Goal: Task Accomplishment & Management: Use online tool/utility

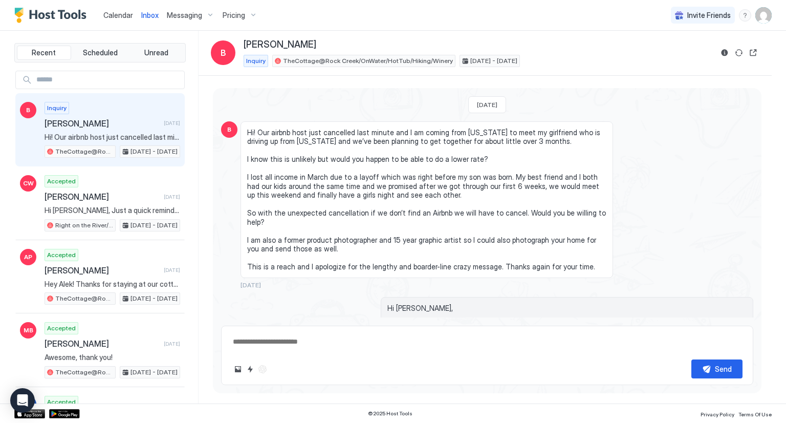
type textarea "*"
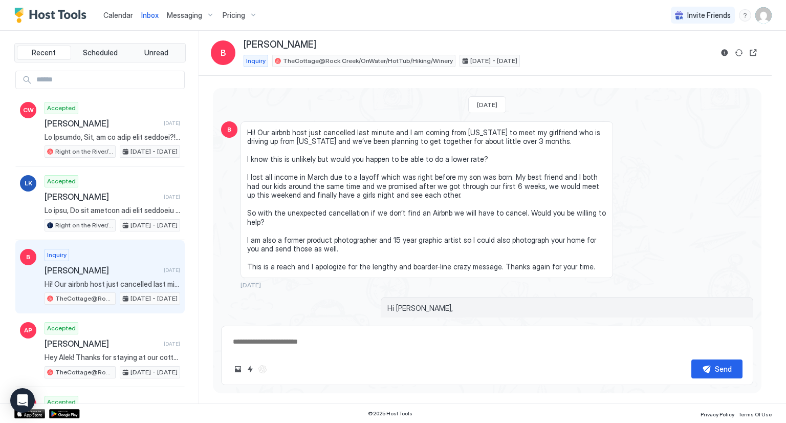
click at [118, 17] on span "Calendar" at bounding box center [118, 15] width 30 height 9
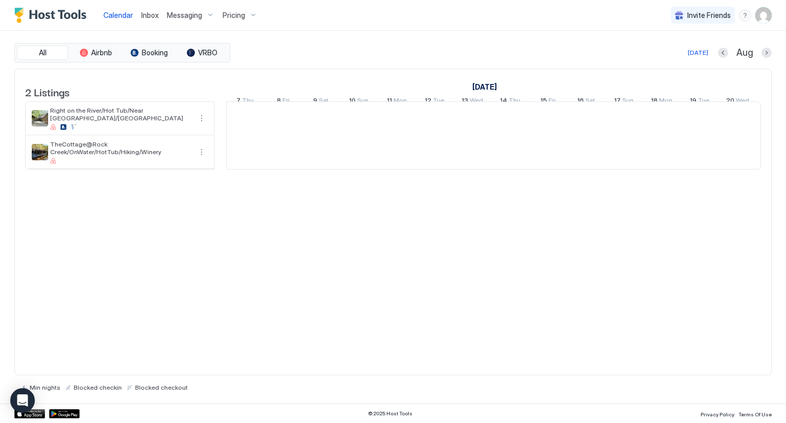
scroll to position [0, 568]
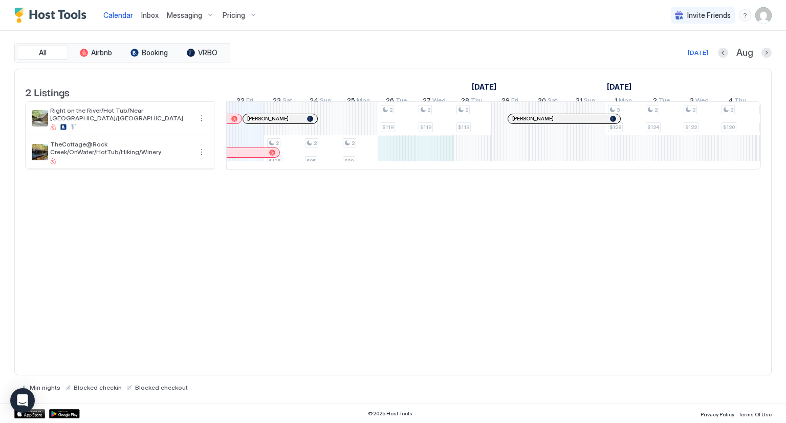
drag, startPoint x: 399, startPoint y: 164, endPoint x: 415, endPoint y: 163, distance: 16.4
click at [429, 162] on div "2 $105 2 $95 2 $89 2 $119 2 $119 2 $119 3 $128 2 $124 2 $122 2 $120 2 $161 2 $1…" at bounding box center [680, 135] width 2044 height 67
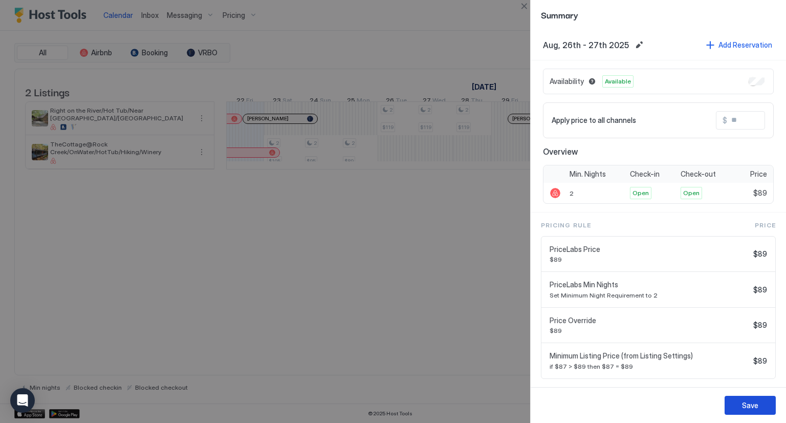
click at [746, 406] on div "Save" at bounding box center [750, 405] width 16 height 11
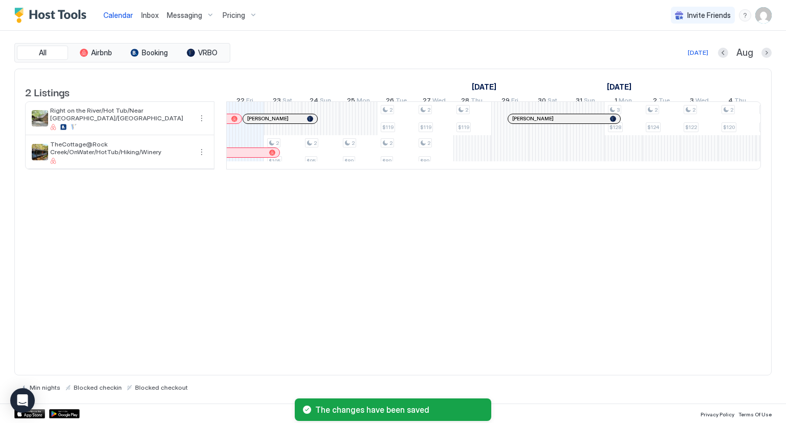
click at [518, 251] on div "2 Listings [DATE] [DATE] 7 Thu 8 Fri 9 Sat 10 Sun 11 Mon 12 Tue 13 Wed 14 Thu 1…" at bounding box center [392, 222] width 757 height 307
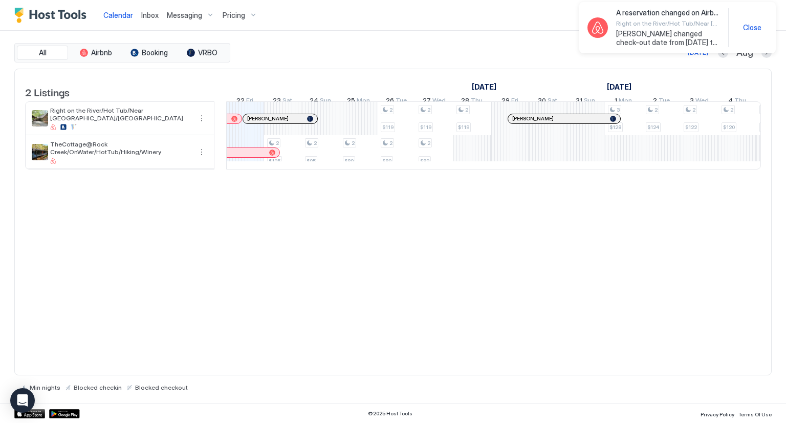
click at [123, 13] on span "Calendar" at bounding box center [118, 15] width 30 height 9
click at [765, 52] on div "A reservation changed on Airbnb Right on the River/Hot Tub/Near [GEOGRAPHIC_DAT…" at bounding box center [677, 27] width 217 height 55
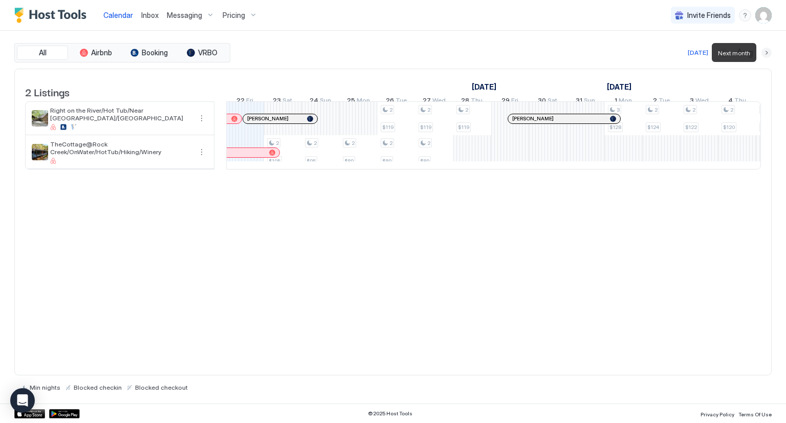
click at [765, 52] on button "Next month" at bounding box center [766, 53] width 10 height 10
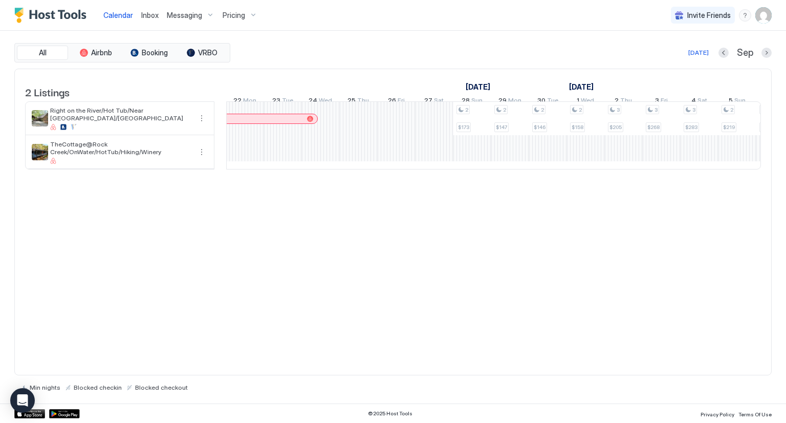
click at [491, 303] on div "2 Listings [DATE] [DATE] 7 Sun 8 Mon 9 Tue 10 Wed 11 Thu 12 Fri 13 Sat 14 Sun 1…" at bounding box center [392, 222] width 757 height 307
drag, startPoint x: 368, startPoint y: 129, endPoint x: 398, endPoint y: 131, distance: 29.7
click at [398, 131] on div "2 $129 2 $208 2 $208 2 $129 2 $129 2 $129 2 $129 2 $139 2 $164 2 $164 2 $173 2 …" at bounding box center [680, 135] width 2044 height 67
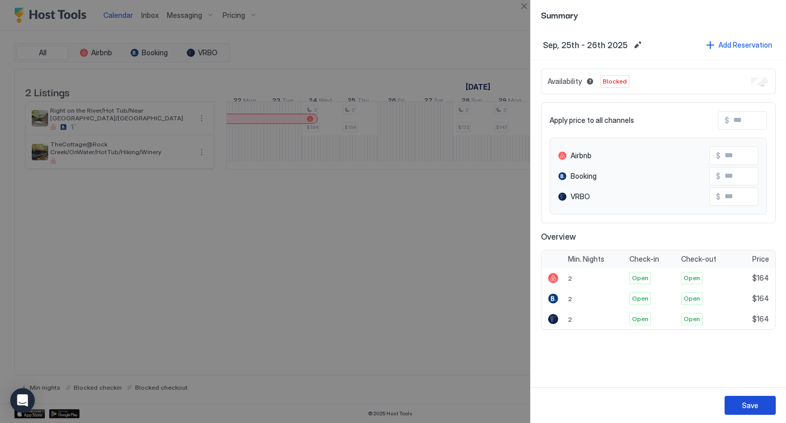
click at [759, 402] on button "Save" at bounding box center [749, 404] width 51 height 19
